Goal: Task Accomplishment & Management: Use online tool/utility

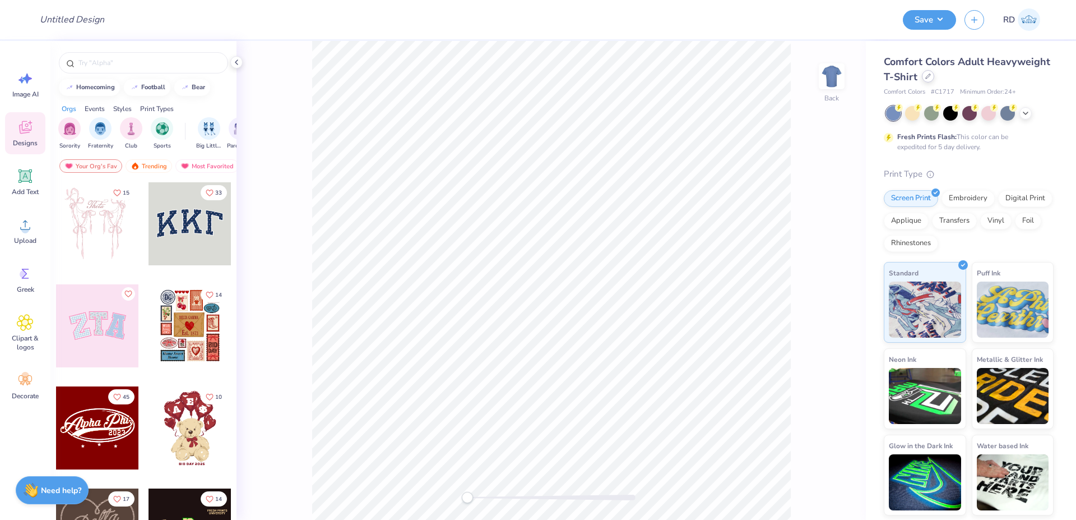
click at [927, 78] on icon at bounding box center [928, 76] width 6 height 6
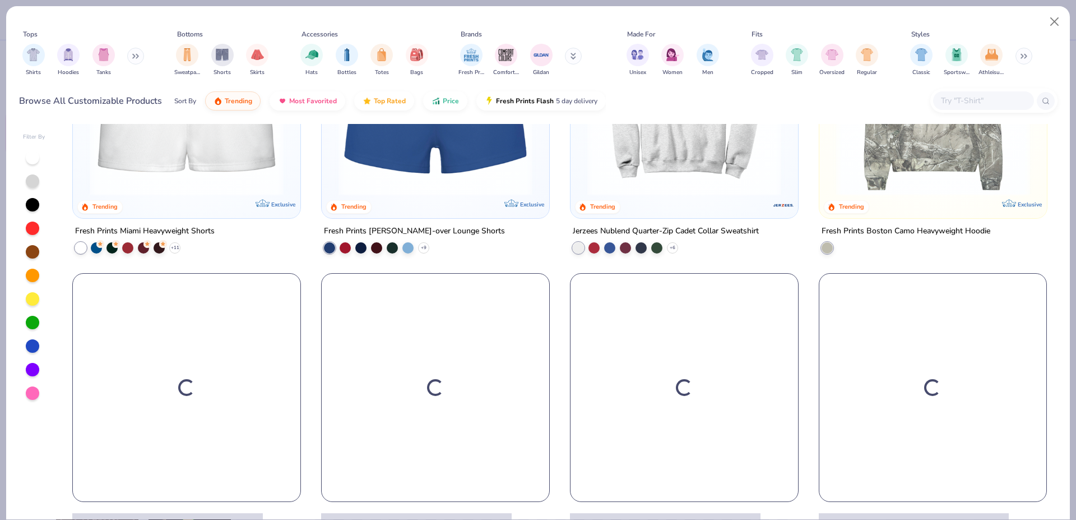
scroll to position [1307, 0]
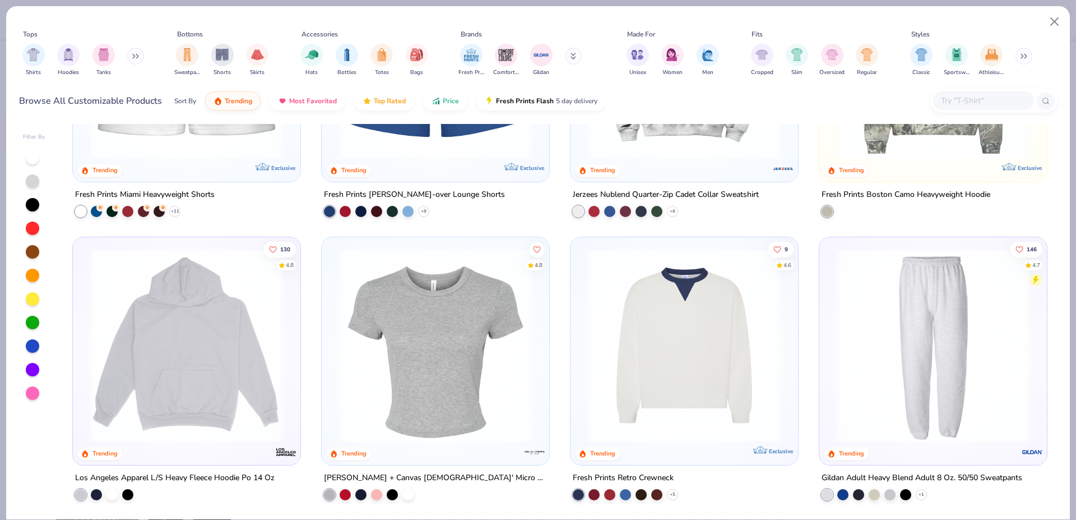
click at [456, 365] on img at bounding box center [435, 345] width 205 height 194
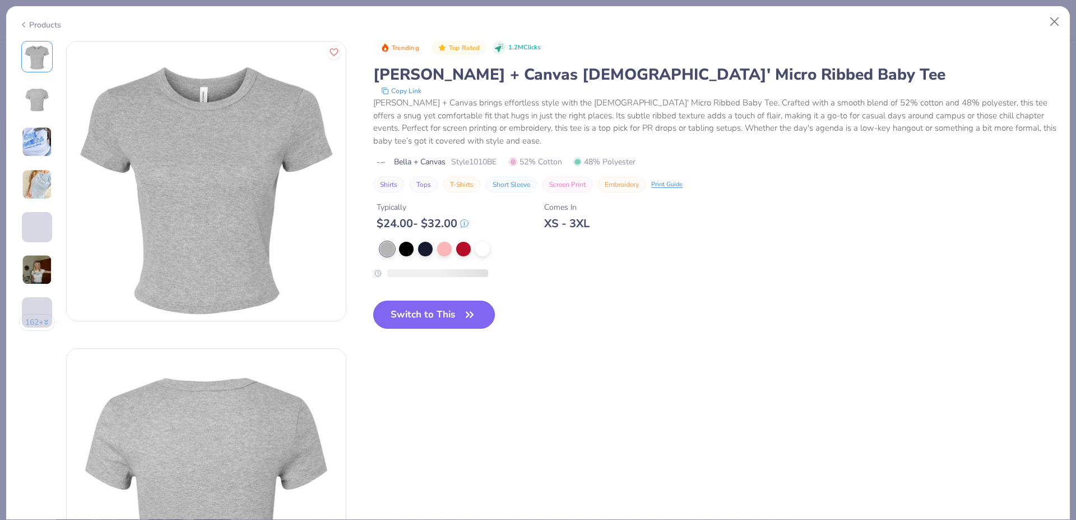
click at [419, 313] on button "Switch to This" at bounding box center [434, 314] width 122 height 28
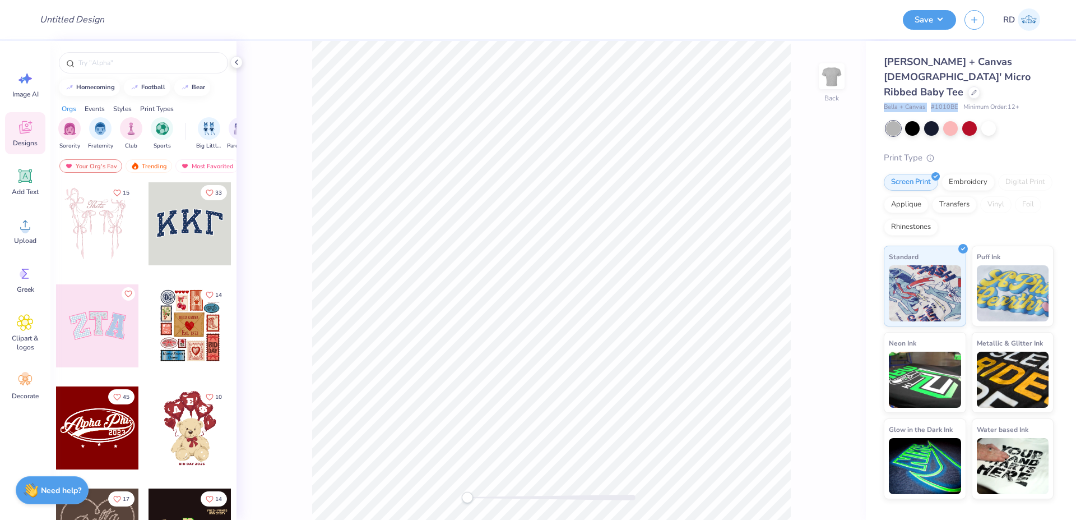
drag, startPoint x: 878, startPoint y: 90, endPoint x: 957, endPoint y: 91, distance: 79.0
click at [957, 91] on div "Bella + Canvas [DEMOGRAPHIC_DATA]' Micro Ribbed Baby Tee Bella + Canvas # 1010B…" at bounding box center [971, 270] width 210 height 458
copy div "Bella + Canvas # 1010BE"
click at [25, 235] on div "Upload" at bounding box center [25, 231] width 40 height 42
click at [25, 174] on icon at bounding box center [24, 175] width 13 height 13
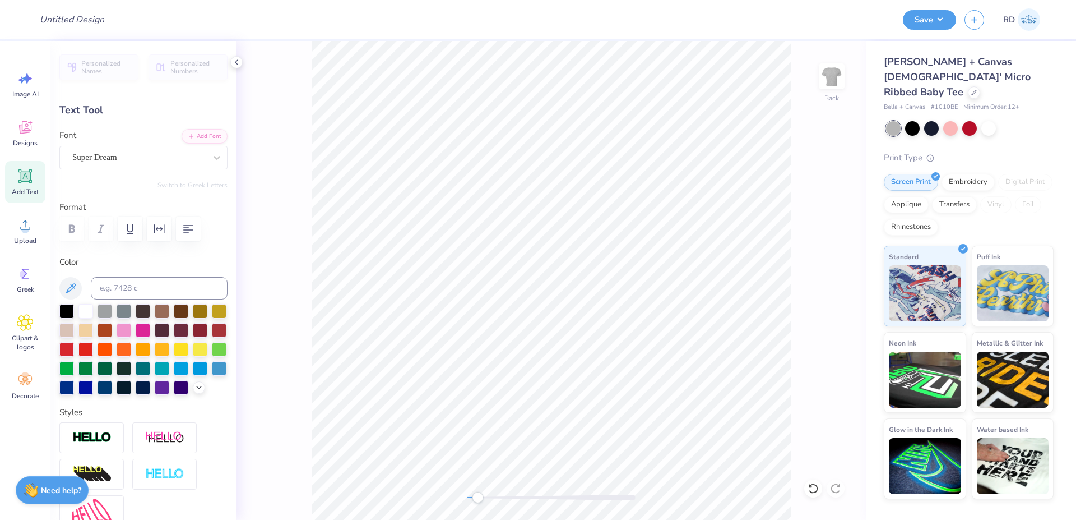
drag, startPoint x: 502, startPoint y: 494, endPoint x: 477, endPoint y: 497, distance: 24.8
click at [477, 497] on div at bounding box center [551, 497] width 168 height 6
click at [26, 238] on span "Upload" at bounding box center [25, 240] width 22 height 9
click at [30, 237] on span "Upload" at bounding box center [25, 240] width 22 height 9
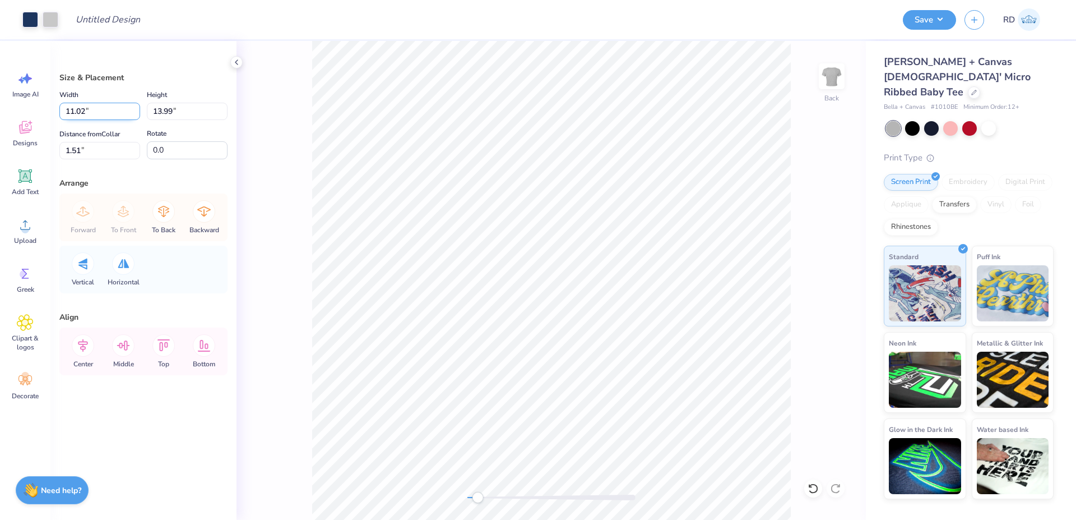
click at [92, 116] on input "11.02" at bounding box center [99, 111] width 81 height 17
type input "5.00"
type input "6.35"
click at [95, 149] on input "5.33" at bounding box center [99, 150] width 81 height 17
type input "2"
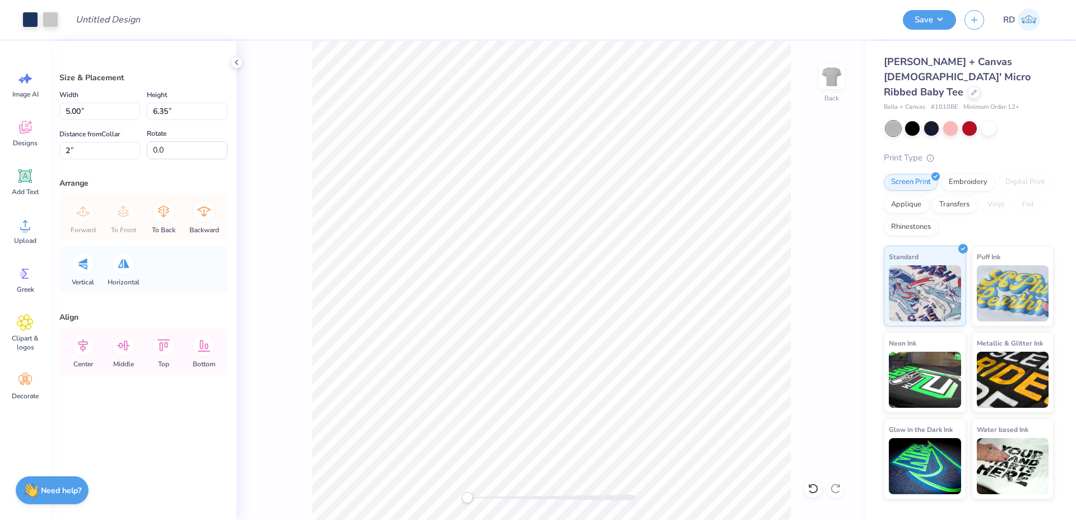
click at [452, 499] on div "Back" at bounding box center [550, 280] width 629 height 479
drag, startPoint x: 96, startPoint y: 156, endPoint x: 13, endPoint y: 156, distance: 82.9
click at [59, 156] on input "2.00" at bounding box center [99, 150] width 81 height 17
type input "3"
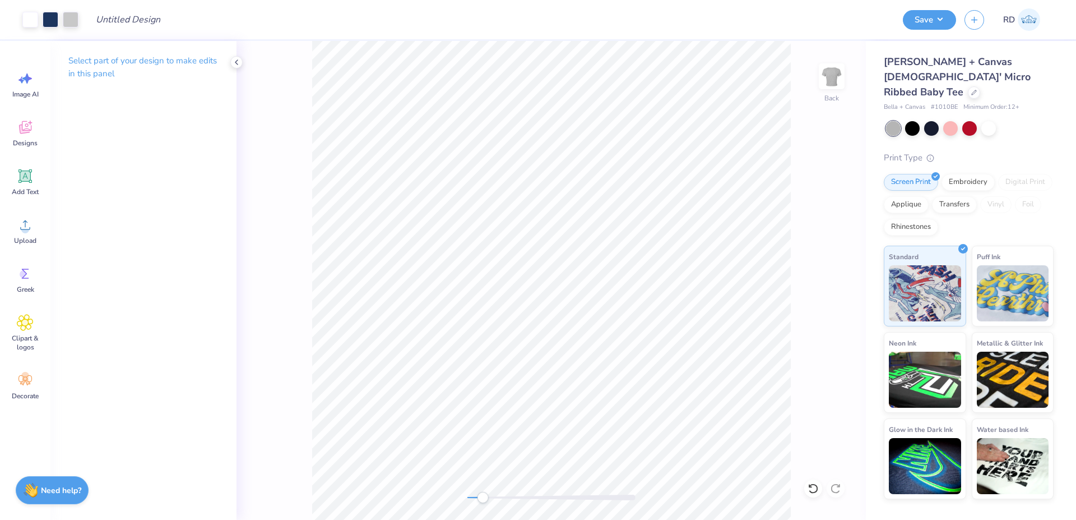
drag, startPoint x: 464, startPoint y: 498, endPoint x: 484, endPoint y: 493, distance: 20.8
click at [481, 498] on div "Accessibility label" at bounding box center [482, 496] width 11 height 11
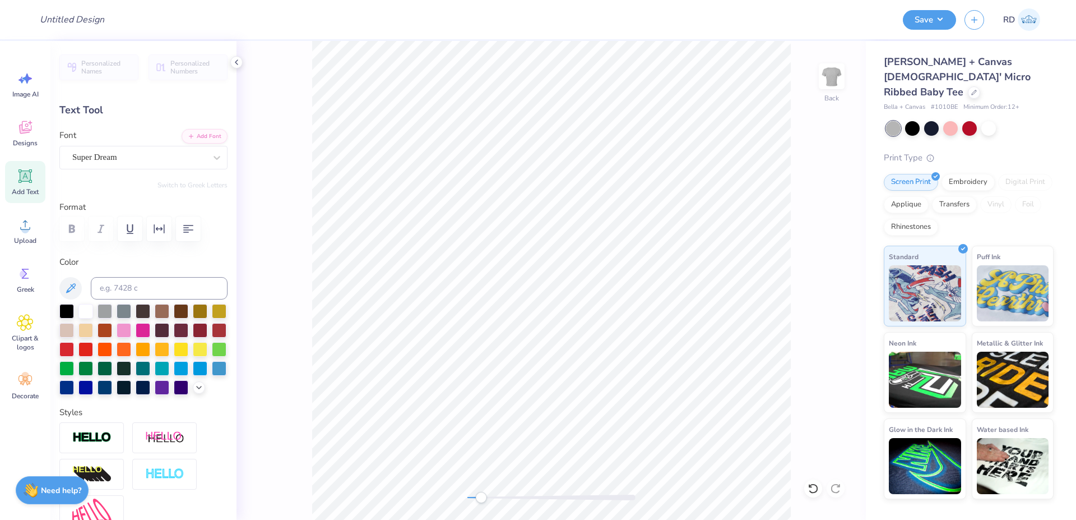
scroll to position [0, 2]
type textarea "2025"
click at [196, 128] on div "Personalized Names Personalized Numbers Text Tool Add Font Font Super Dream Swi…" at bounding box center [143, 280] width 186 height 479
click at [198, 137] on button "Add Font" at bounding box center [205, 135] width 46 height 15
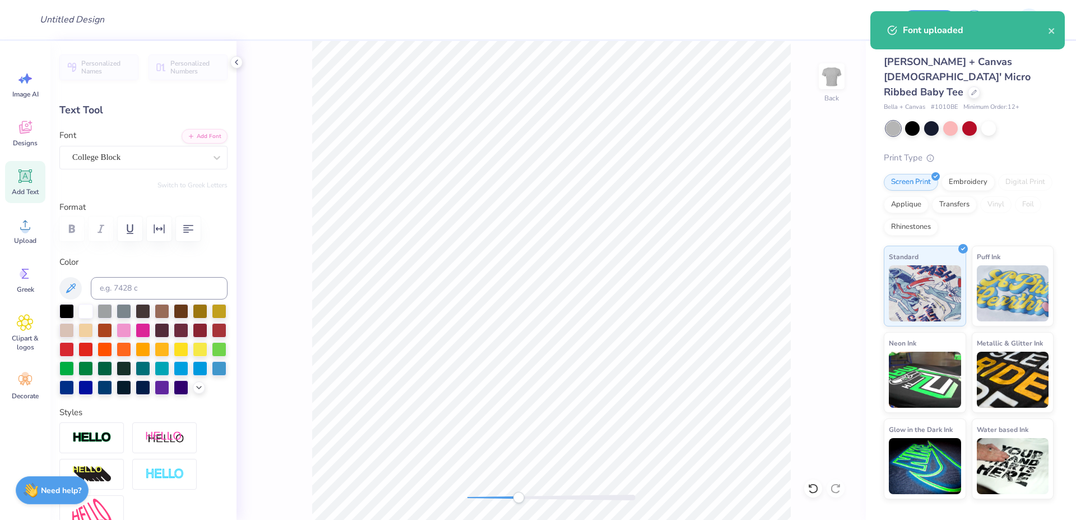
drag, startPoint x: 494, startPoint y: 498, endPoint x: 518, endPoint y: 496, distance: 24.8
click at [518, 496] on div at bounding box center [551, 497] width 168 height 6
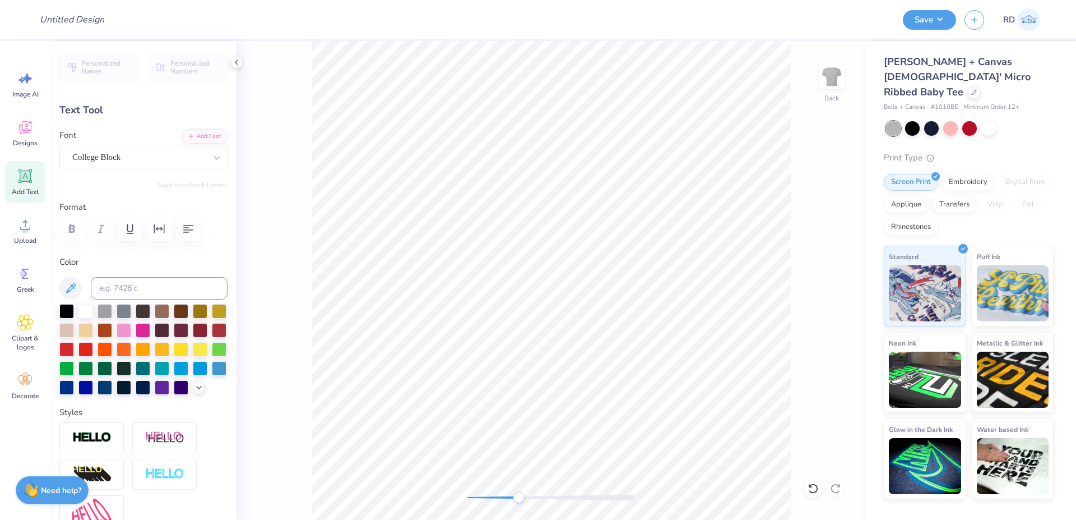
type input "1.87"
type input "0.76"
type input "10.27"
click at [192, 137] on button "Add Font" at bounding box center [205, 135] width 46 height 15
drag, startPoint x: 535, startPoint y: 495, endPoint x: 566, endPoint y: 495, distance: 31.4
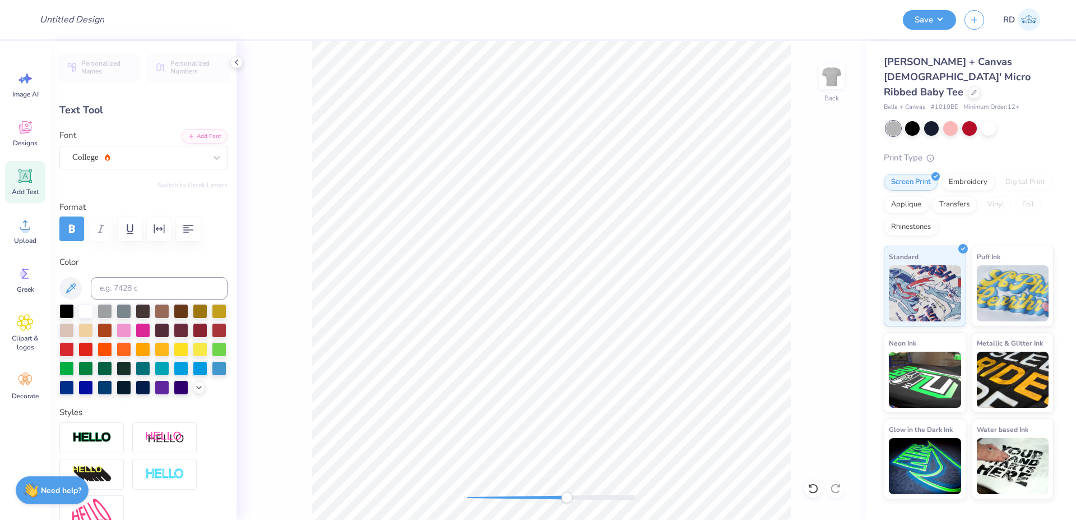
click at [566, 495] on div at bounding box center [551, 497] width 168 height 6
click at [644, 439] on li "Bring to Front" at bounding box center [640, 440] width 88 height 22
type input "1.89"
type input "0.67"
type input "9.35"
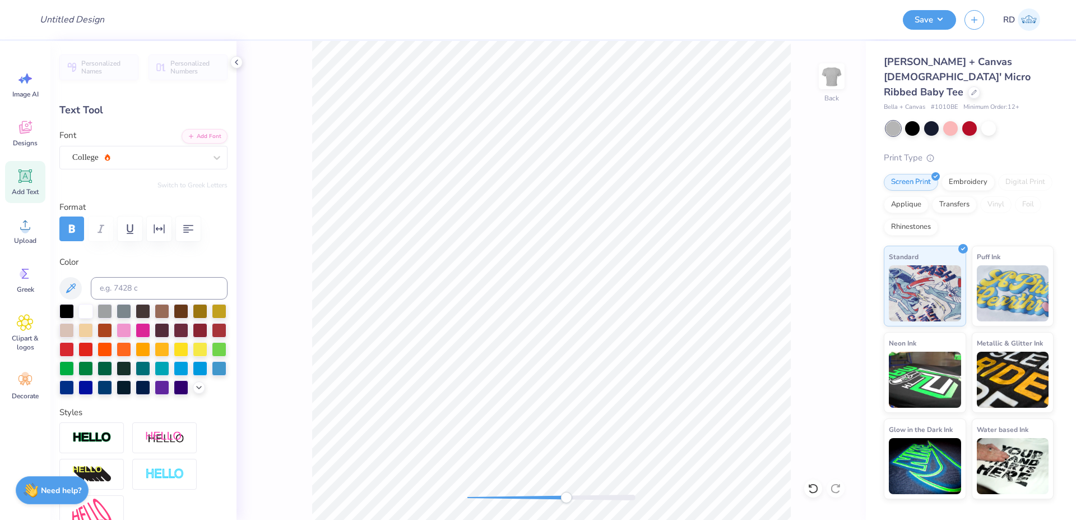
type input "1.41"
type input "0.50"
type input "8.68"
click at [653, 485] on div "Back" at bounding box center [550, 280] width 629 height 479
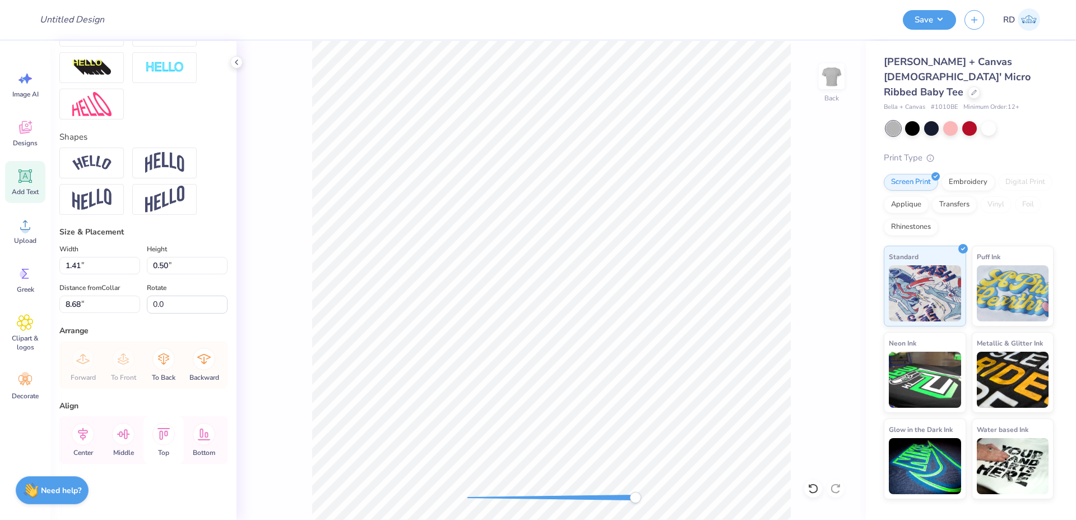
scroll to position [427, 0]
click at [87, 425] on icon at bounding box center [83, 434] width 22 height 22
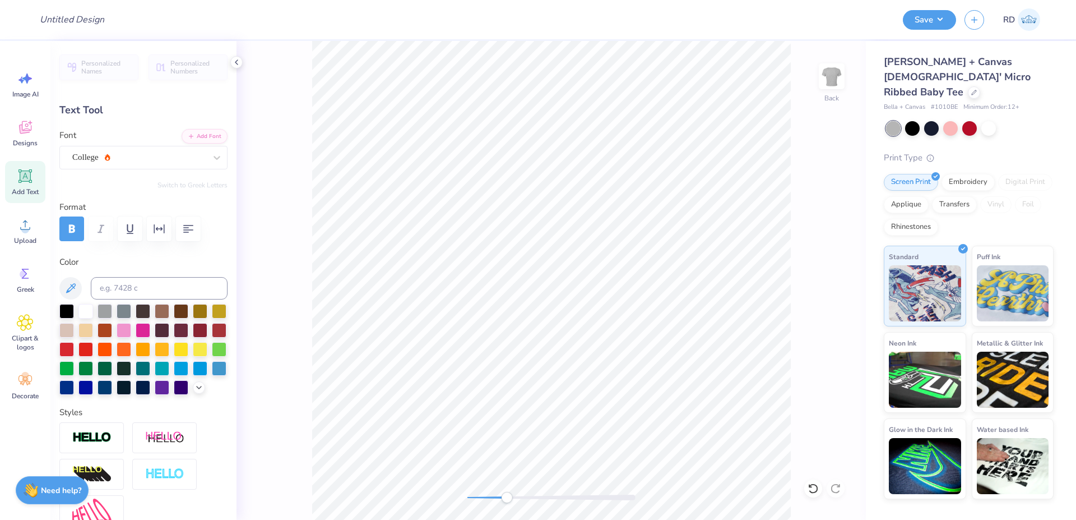
click at [499, 503] on div "Back" at bounding box center [550, 280] width 629 height 479
click at [26, 224] on icon at bounding box center [25, 224] width 17 height 17
click at [32, 166] on div "Add Text" at bounding box center [25, 182] width 40 height 42
type input "4.77"
type input "1.38"
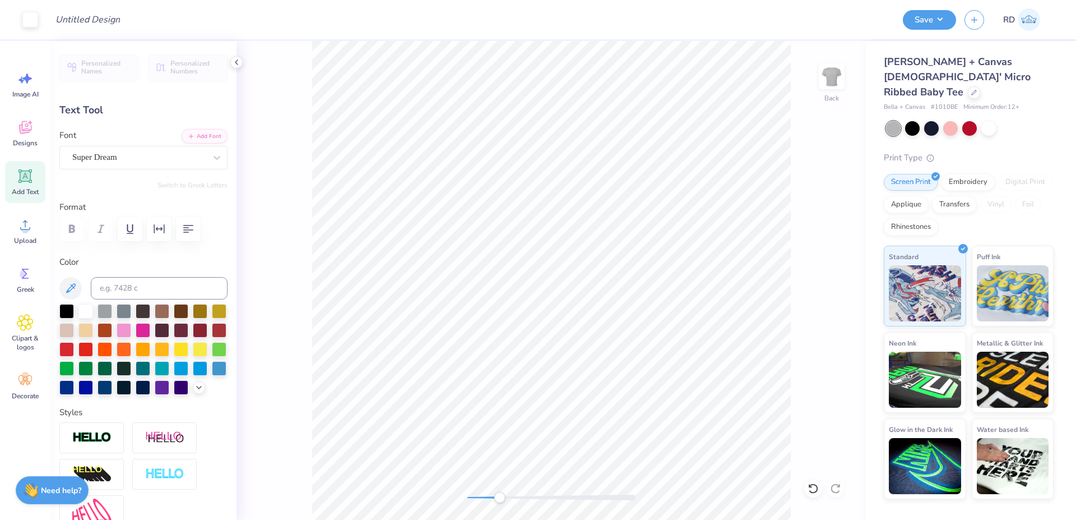
type input "7.81"
type textarea "WOMEN"
click at [201, 127] on div "Personalized Names Personalized Numbers Text Tool Add Font Font Super Dream Swi…" at bounding box center [143, 280] width 186 height 479
click at [197, 132] on button "Add Font" at bounding box center [205, 135] width 46 height 15
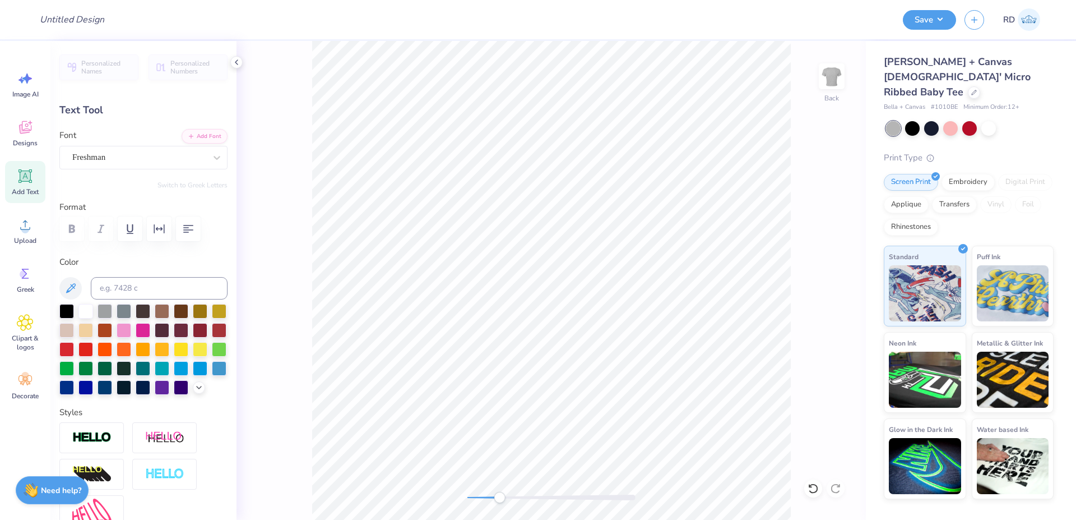
type textarea "IN STEM"
click at [125, 285] on input at bounding box center [159, 288] width 137 height 22
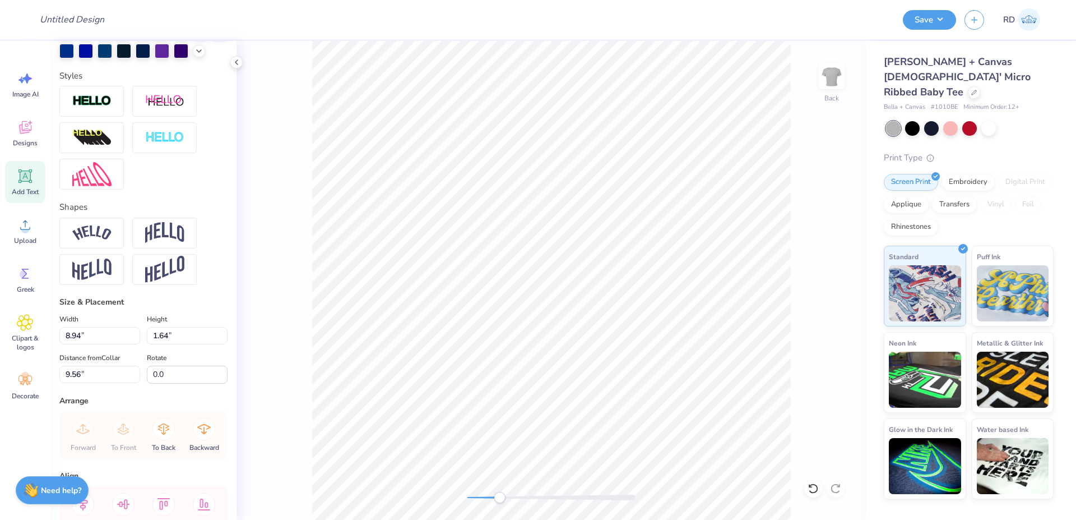
scroll to position [427, 0]
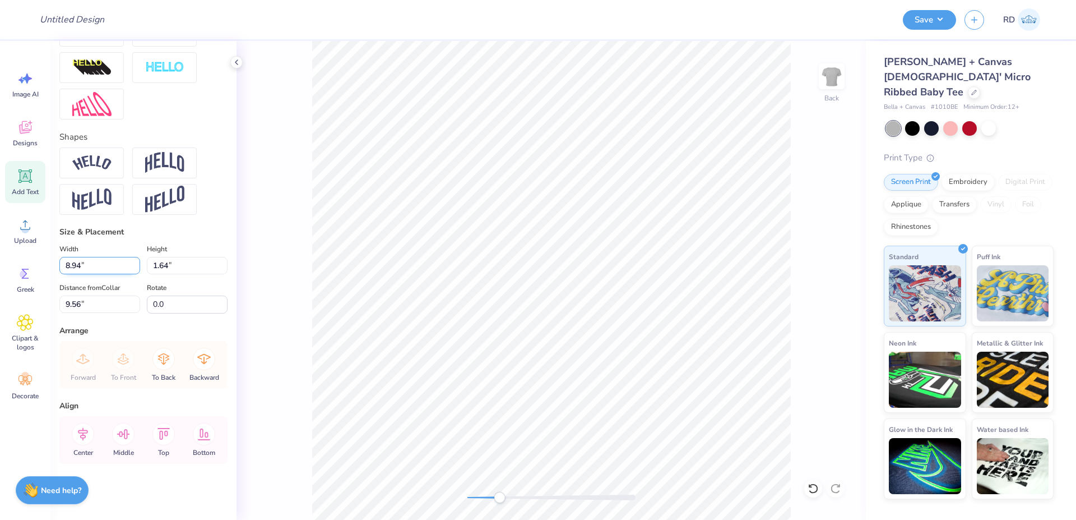
click at [107, 258] on input "8.94" at bounding box center [99, 265] width 81 height 17
type input "5.00"
type input "0.92"
click at [77, 430] on icon at bounding box center [83, 434] width 22 height 22
click at [586, 304] on li "Duplicate" at bounding box center [601, 309] width 88 height 22
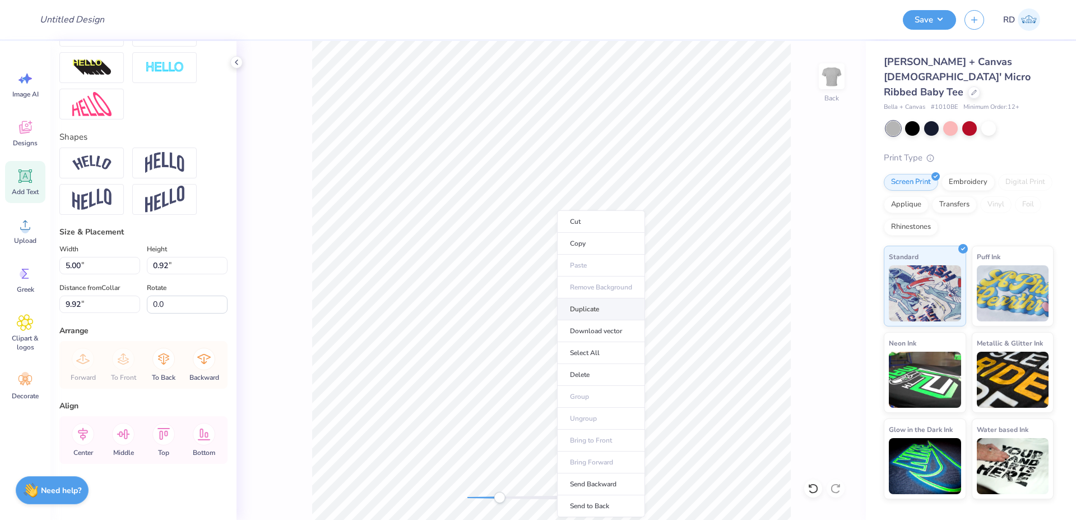
type input "8.33"
type textarea "WOMEN"
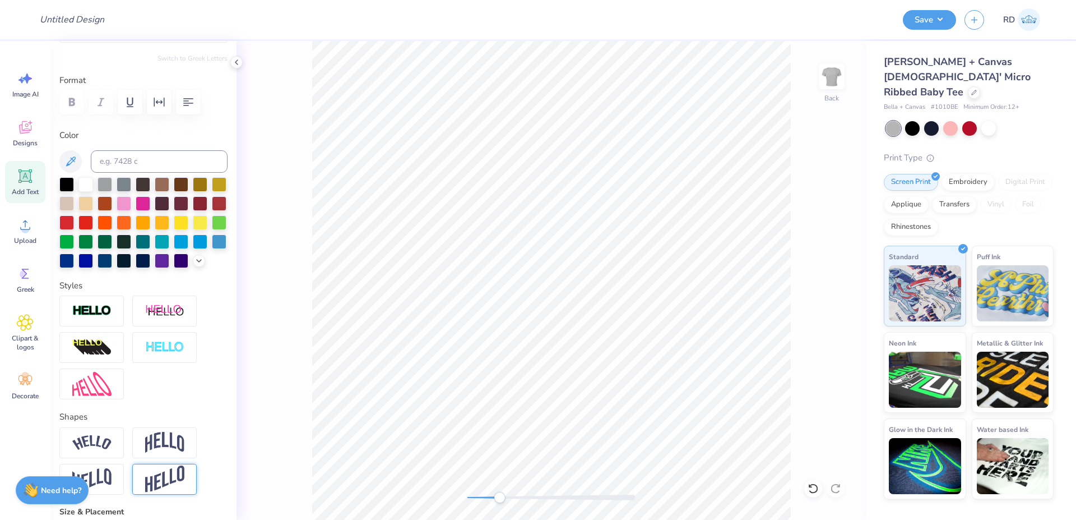
scroll to position [202, 0]
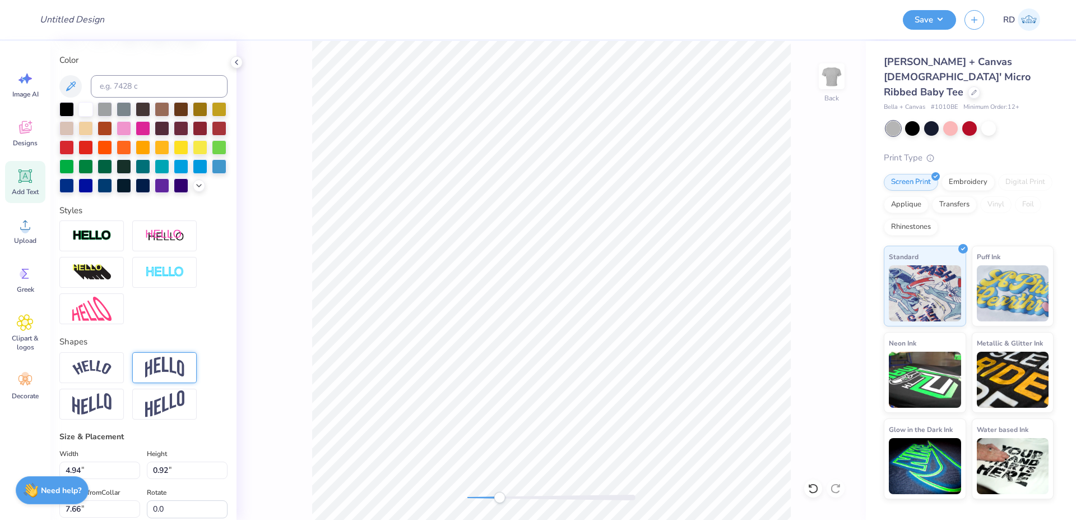
click at [165, 378] on img at bounding box center [164, 366] width 39 height 21
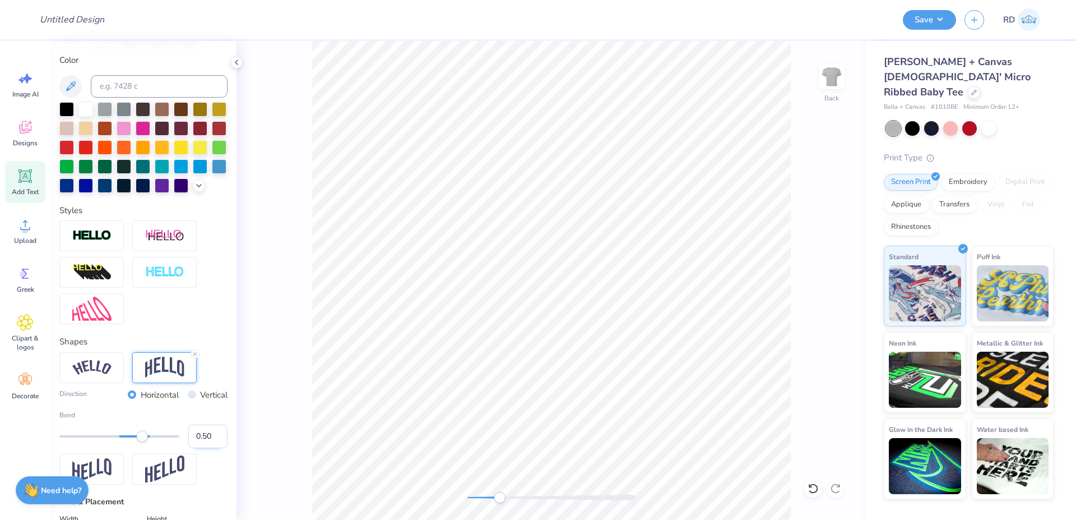
click at [196, 448] on input "0.50" at bounding box center [207, 436] width 39 height 24
type input ".35"
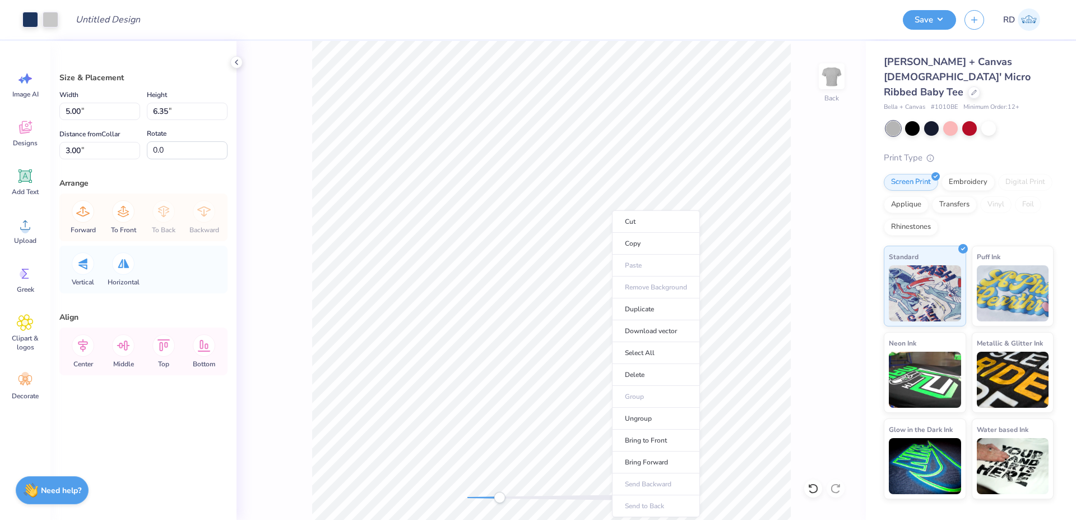
click at [655, 481] on ul "Cut Copy Paste Remove Background Duplicate Download vector Select All Delete Gr…" at bounding box center [656, 363] width 88 height 307
click at [656, 419] on li "Ungroup" at bounding box center [656, 418] width 88 height 22
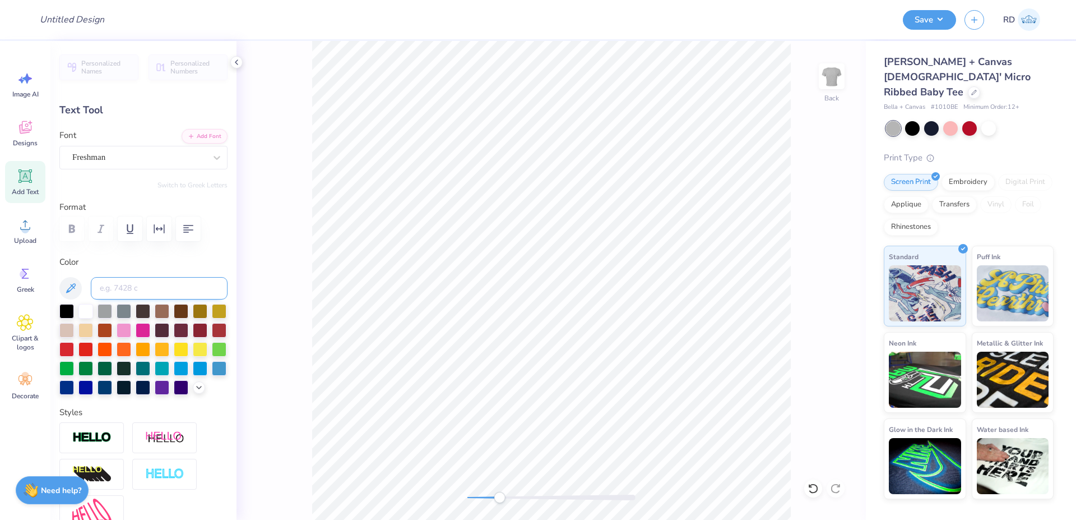
click at [142, 288] on input at bounding box center [159, 288] width 137 height 22
type input "534"
type input "5.00"
type input "0.92"
type input "7.33"
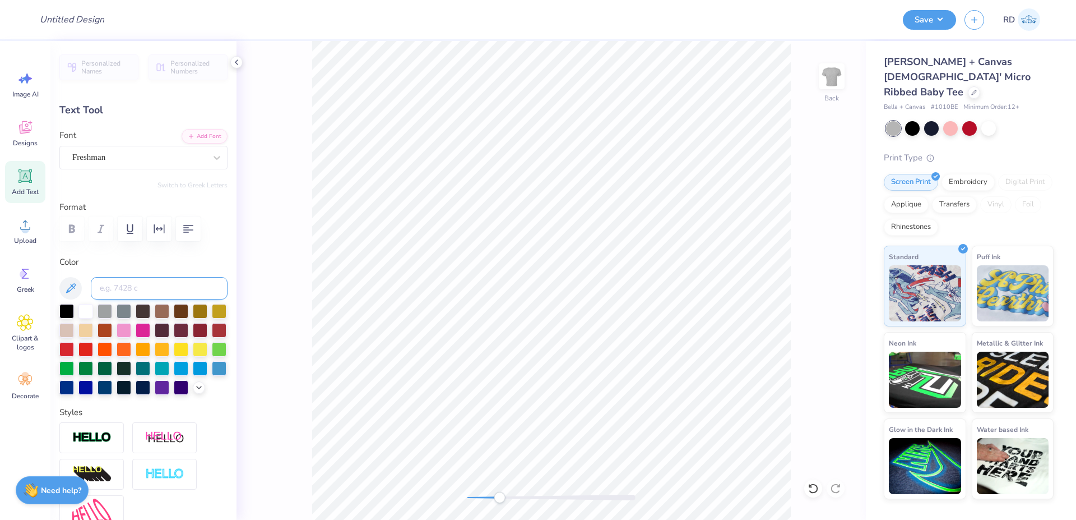
click at [173, 289] on input at bounding box center [159, 288] width 137 height 22
type input "534"
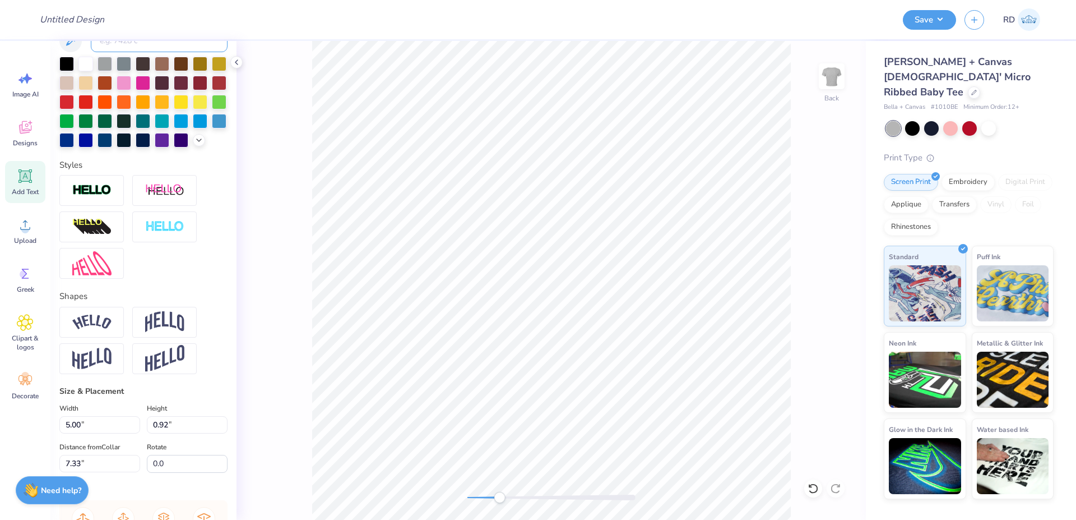
scroll to position [269, 0]
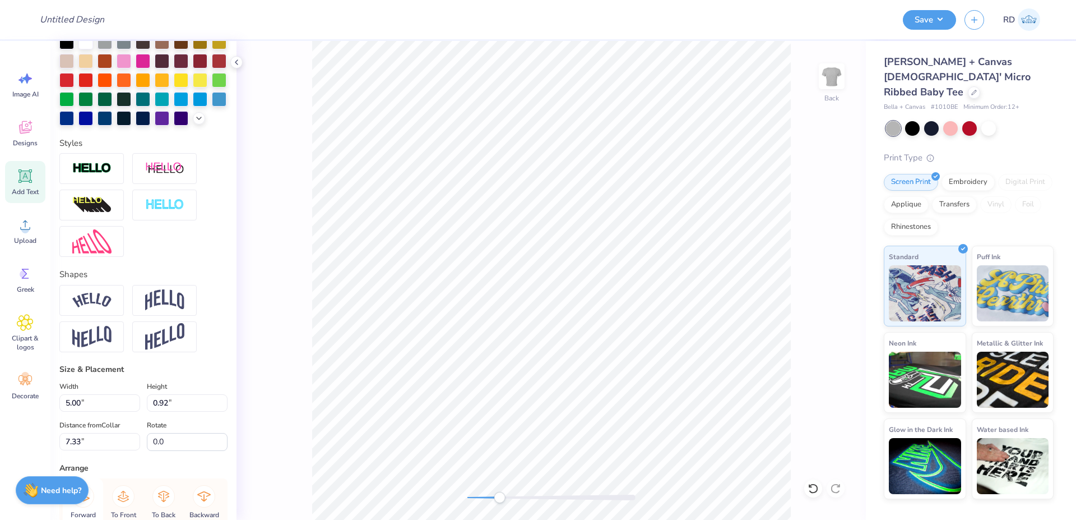
click at [80, 501] on icon at bounding box center [82, 496] width 13 height 10
type input "4.94"
type input "1.62"
type input "3.00"
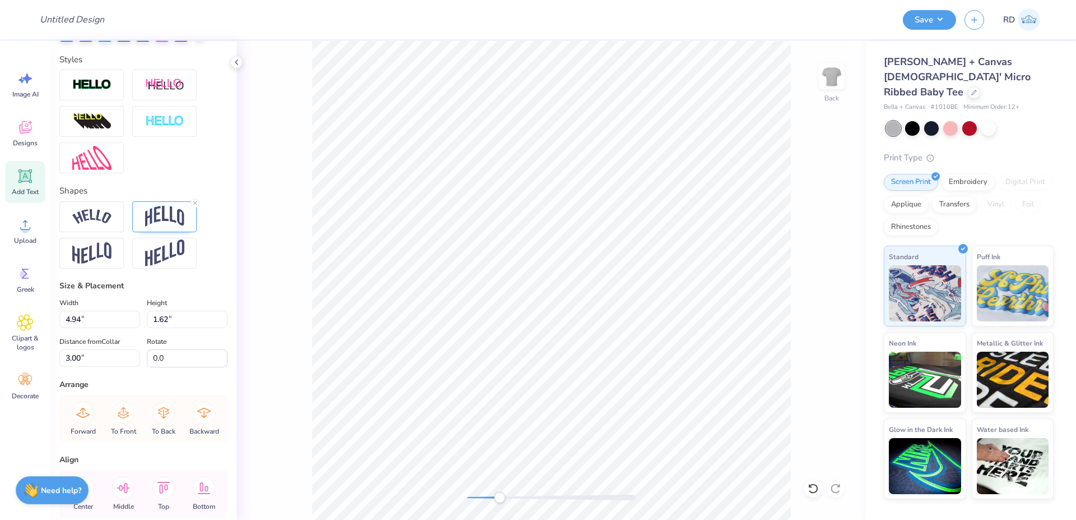
scroll to position [403, 0]
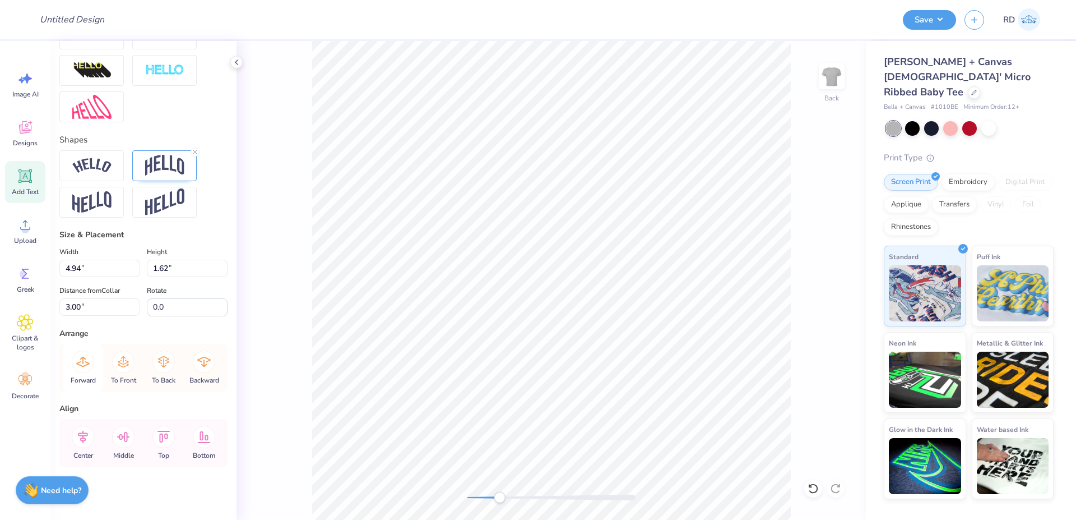
click at [81, 373] on icon at bounding box center [83, 361] width 22 height 22
click at [83, 443] on icon at bounding box center [83, 436] width 10 height 13
type input "5.00"
type input "0.92"
type input "7.33"
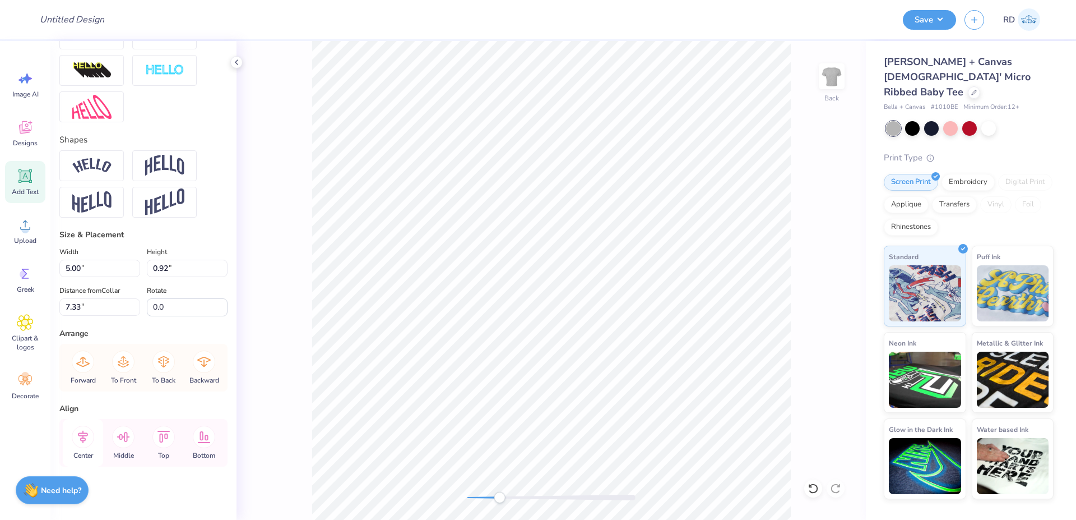
click at [83, 443] on icon at bounding box center [83, 436] width 10 height 13
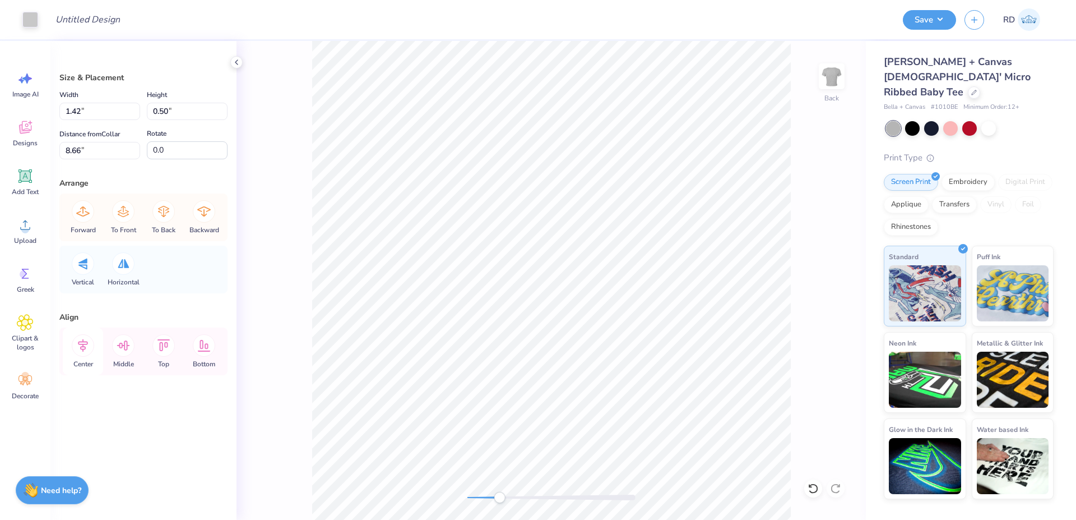
click at [85, 347] on icon at bounding box center [83, 345] width 10 height 13
drag, startPoint x: 480, startPoint y: 498, endPoint x: 467, endPoint y: 499, distance: 12.4
click at [467, 499] on div at bounding box center [551, 497] width 168 height 6
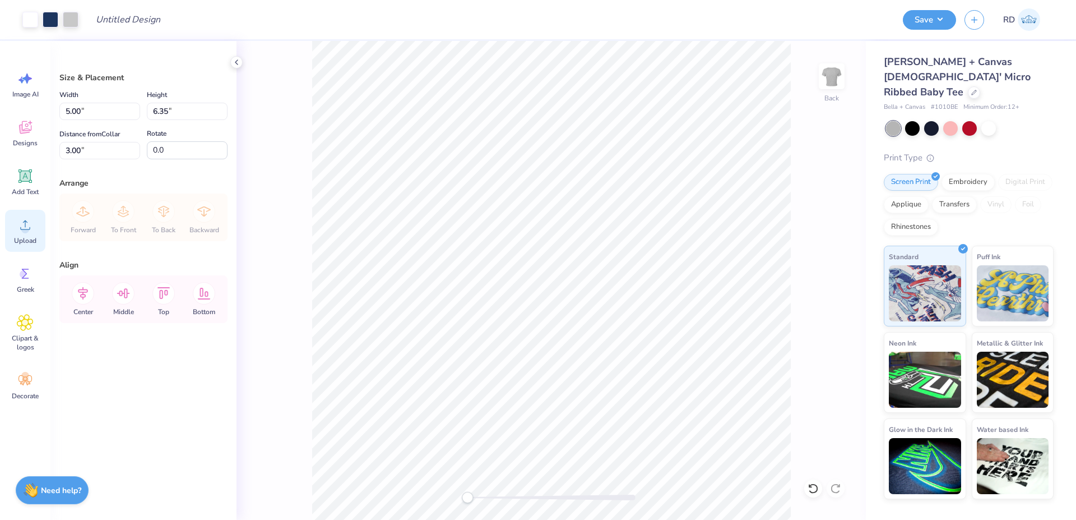
click at [22, 229] on icon at bounding box center [25, 225] width 10 height 10
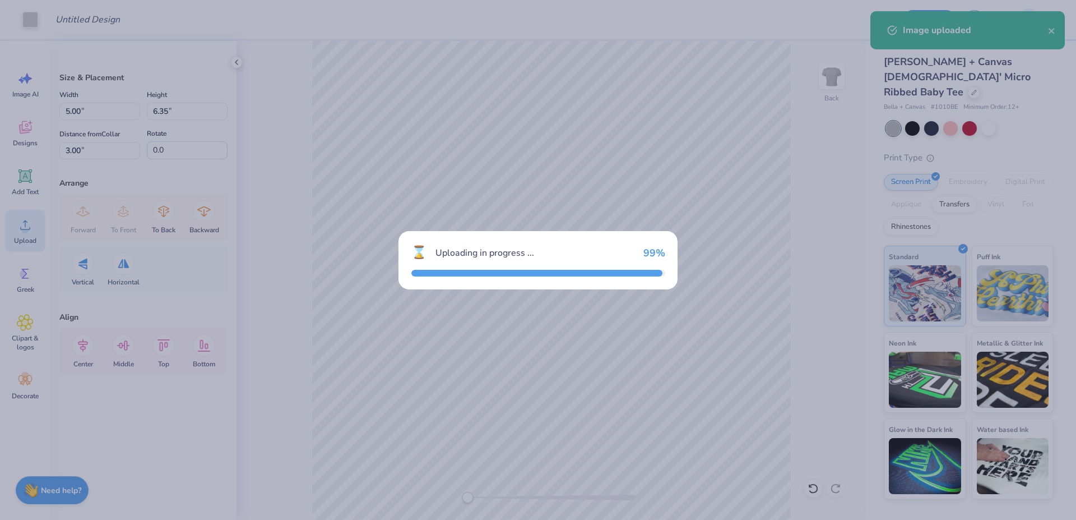
type input "11.02"
type input "13.99"
type input "1.51"
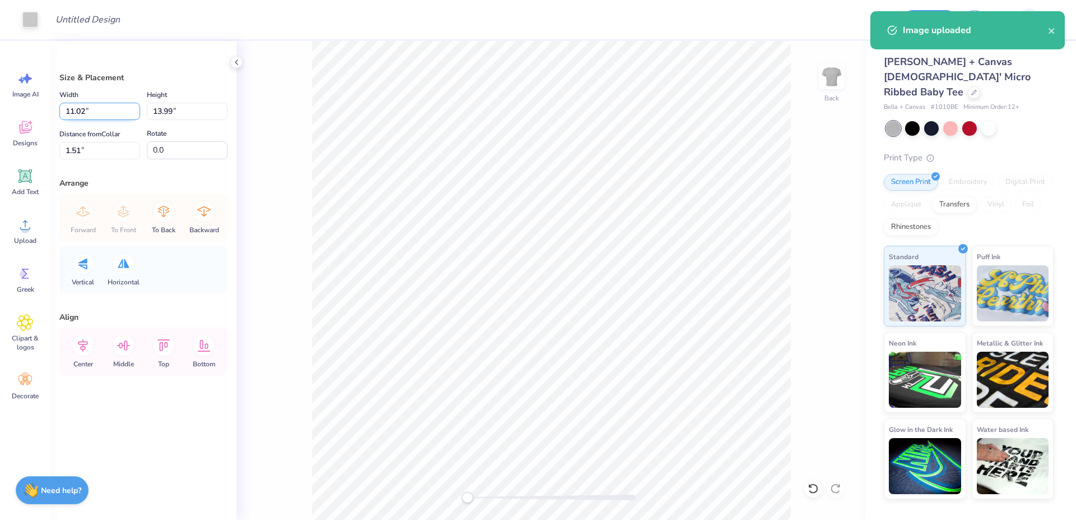
click at [90, 112] on input "11.02" at bounding box center [99, 111] width 81 height 17
type input "5.00"
type input "6.35"
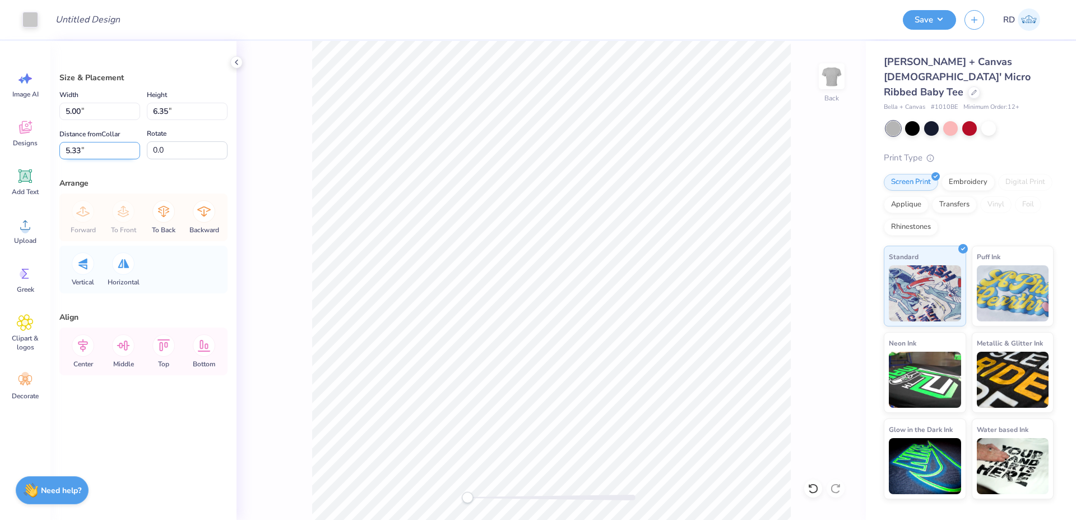
click at [109, 157] on input "5.33" at bounding box center [99, 150] width 81 height 17
type input "3"
drag, startPoint x: 486, startPoint y: 492, endPoint x: 470, endPoint y: 494, distance: 16.3
click at [470, 494] on div at bounding box center [551, 496] width 168 height 11
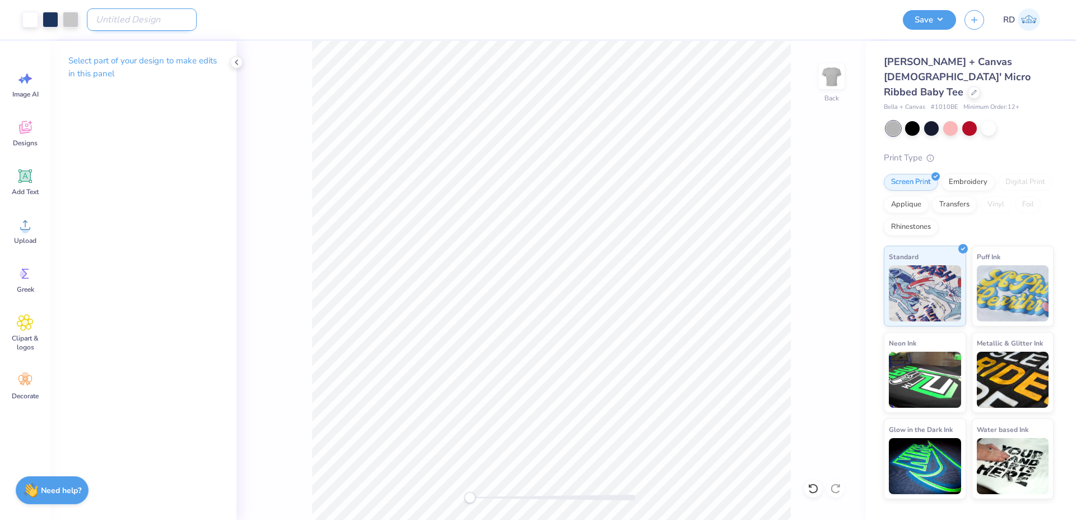
click at [145, 12] on input "Design Title" at bounding box center [142, 19] width 110 height 22
paste input "FPS240565"
type input "FPS240565"
click at [942, 17] on button "Save" at bounding box center [929, 18] width 53 height 20
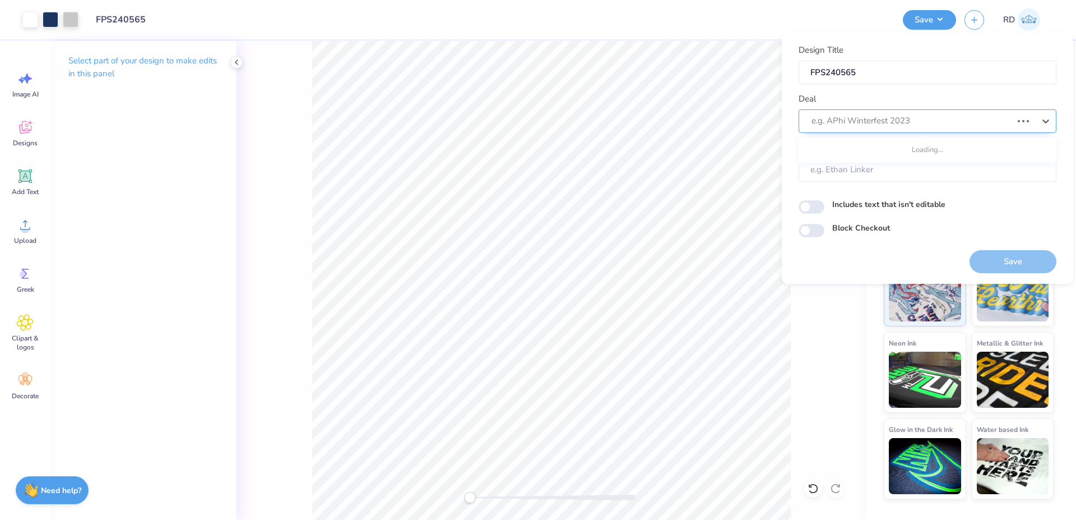
click at [878, 117] on div at bounding box center [911, 120] width 201 height 15
type input "gallery"
type input "Design Tool Gallery User"
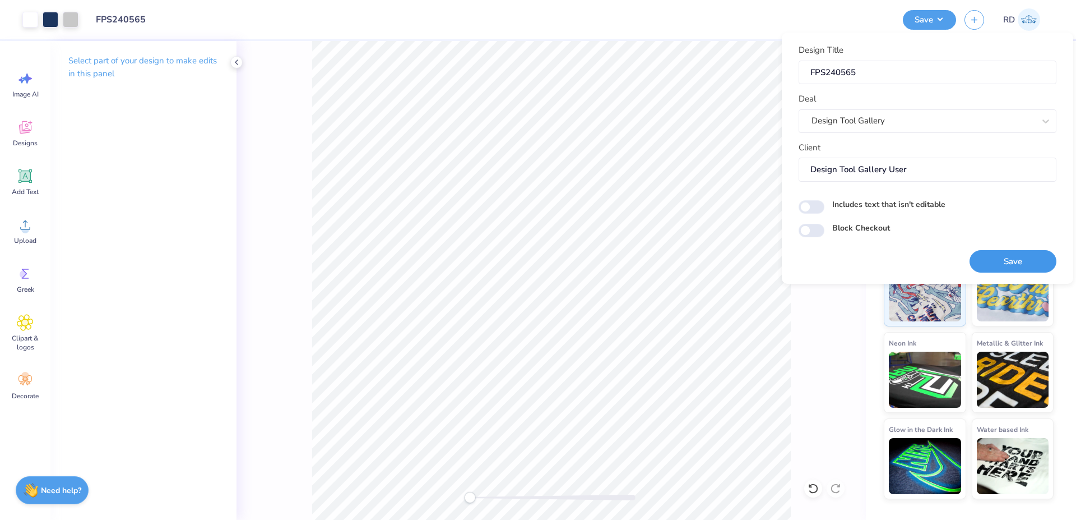
click at [1008, 263] on button "Save" at bounding box center [1013, 261] width 87 height 23
